Goal: Check status: Check status

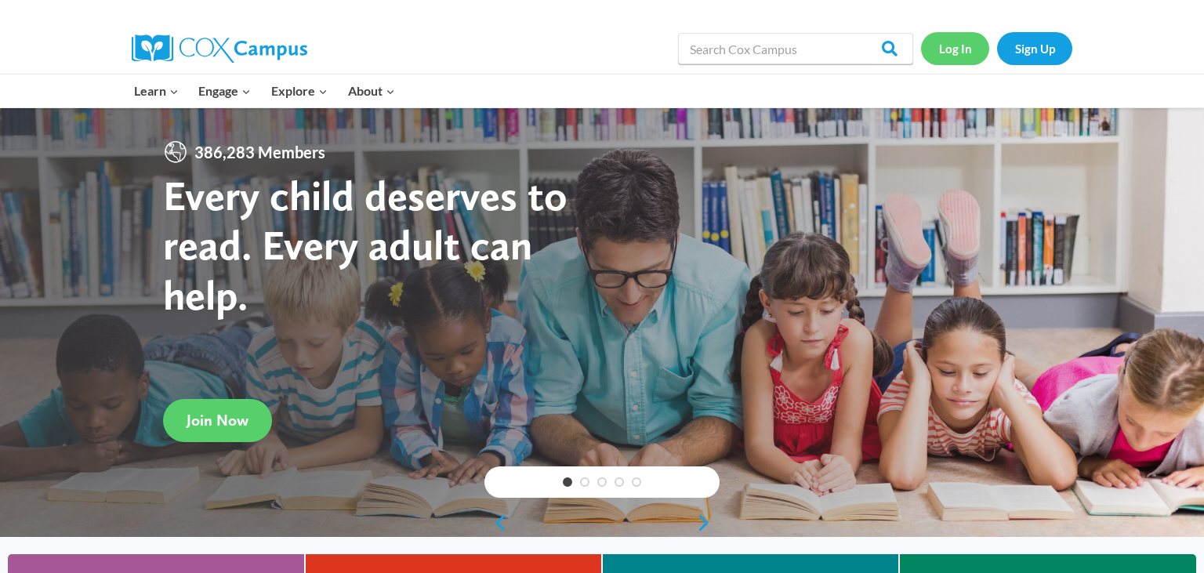
click at [961, 50] on link "Log In" at bounding box center [955, 48] width 68 height 32
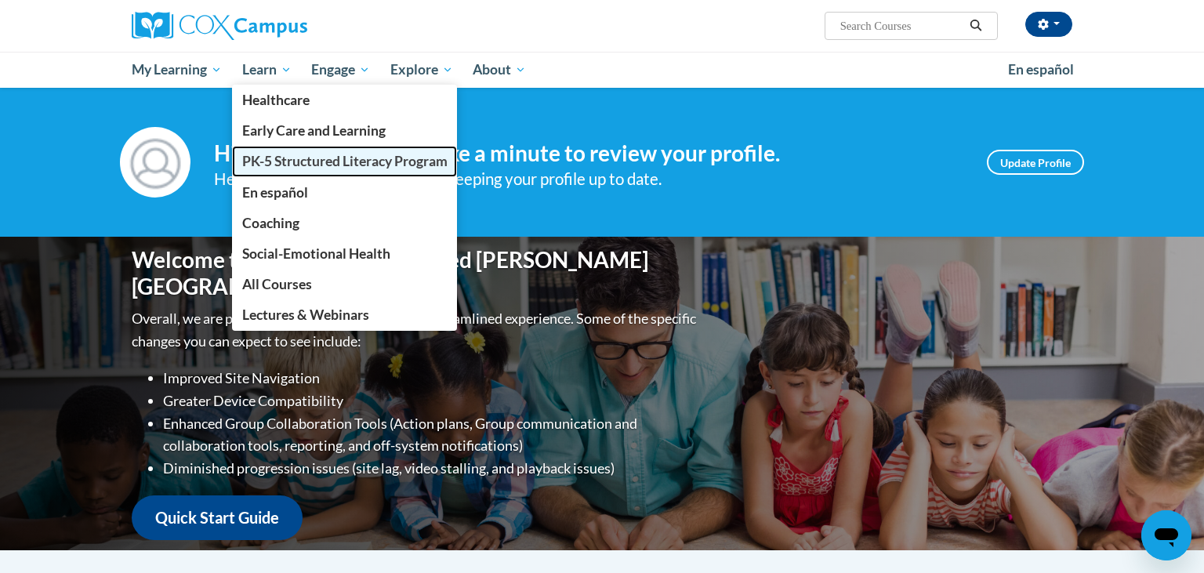
click at [305, 161] on span "PK-5 Structured Literacy Program" at bounding box center [344, 161] width 205 height 16
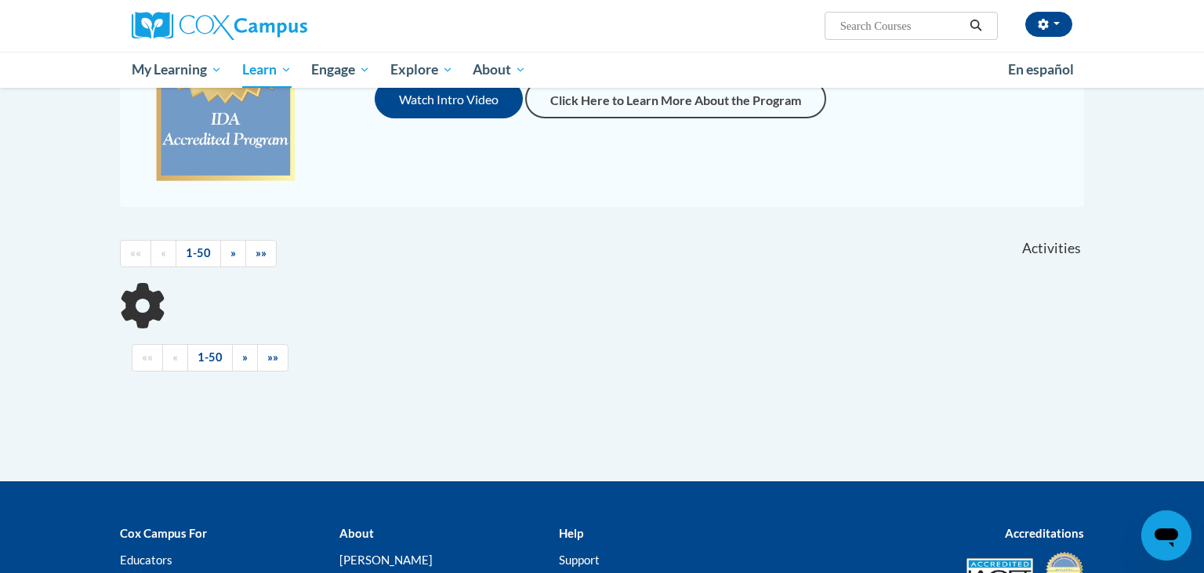
scroll to position [335, 0]
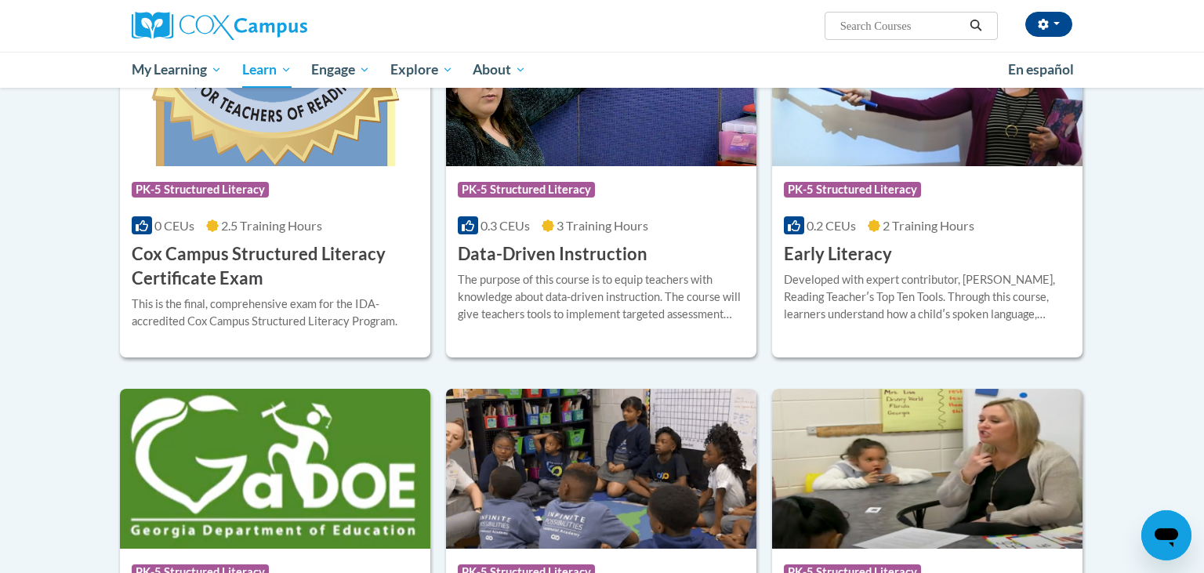
scroll to position [502, 0]
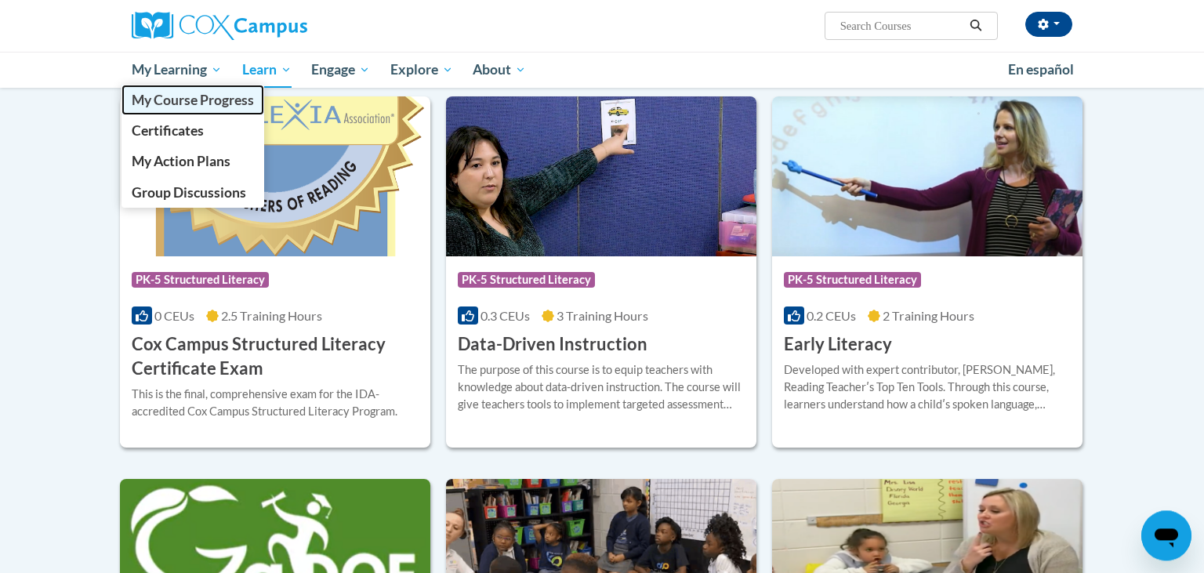
click at [176, 105] on span "My Course Progress" at bounding box center [193, 100] width 122 height 16
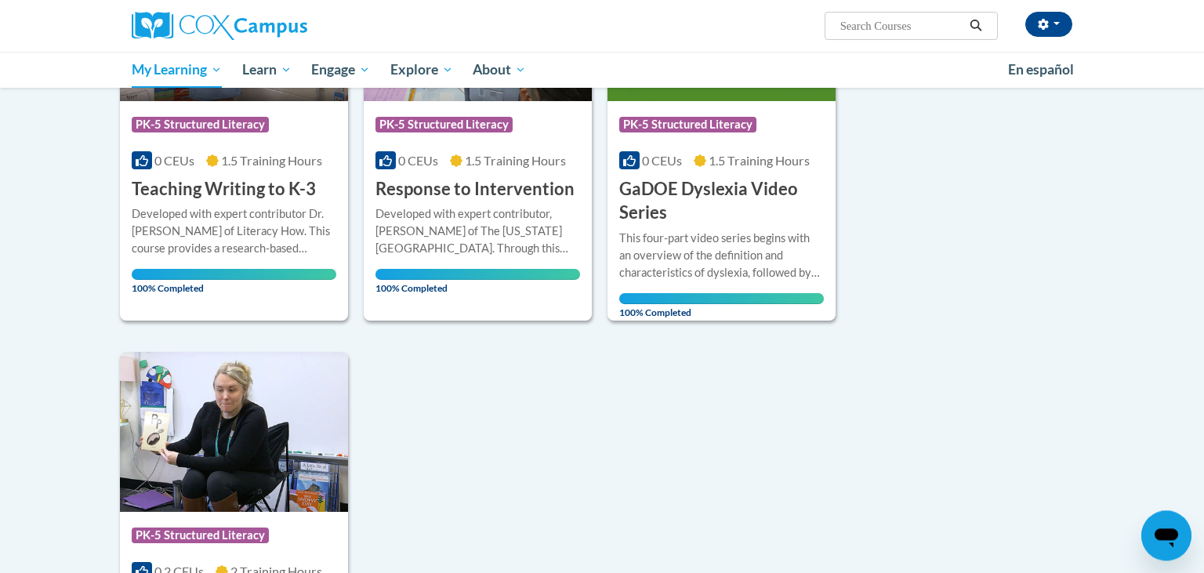
scroll to position [1182, 0]
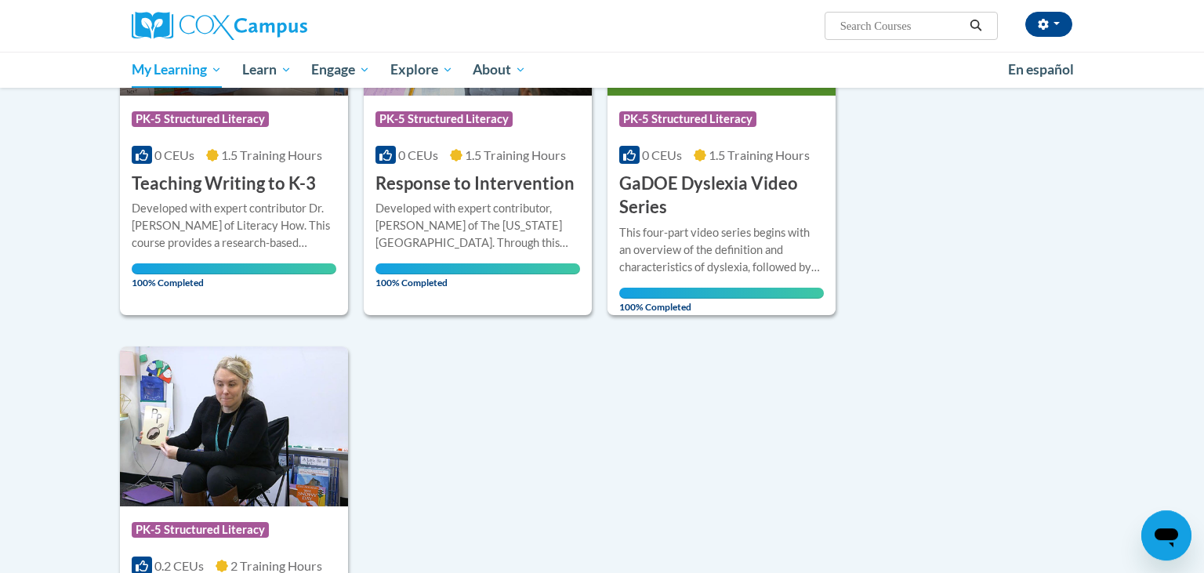
drag, startPoint x: 1171, startPoint y: 272, endPoint x: 1191, endPoint y: 219, distance: 56.8
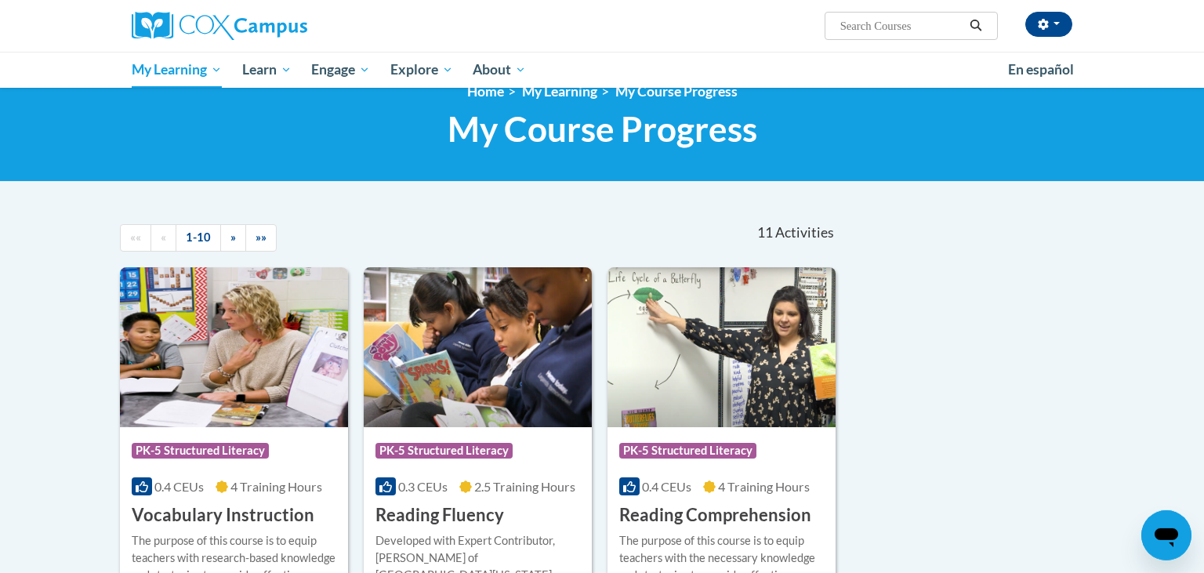
scroll to position [38, 0]
